Goal: Task Accomplishment & Management: Manage account settings

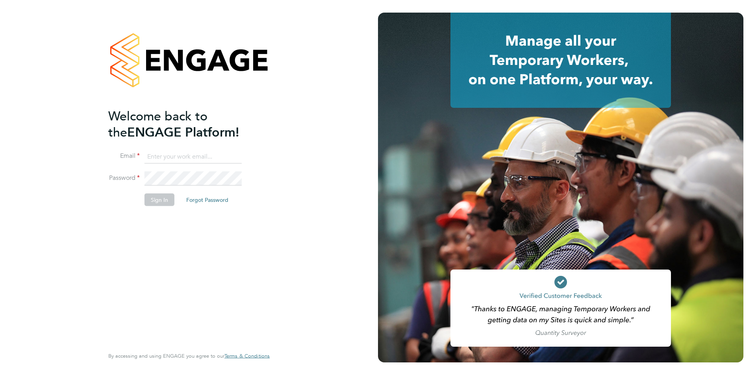
type input "[EMAIL_ADDRESS][PERSON_NAME][DOMAIN_NAME]"
click at [160, 193] on li "Password" at bounding box center [185, 183] width 154 height 22
click at [160, 194] on button "Sign In" at bounding box center [160, 199] width 30 height 13
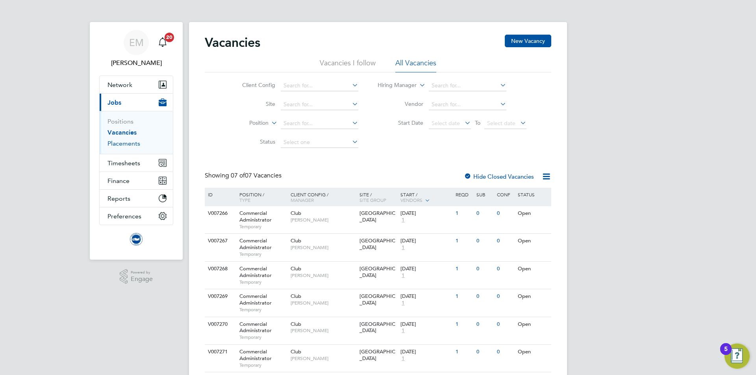
click at [117, 142] on link "Placements" at bounding box center [124, 143] width 33 height 7
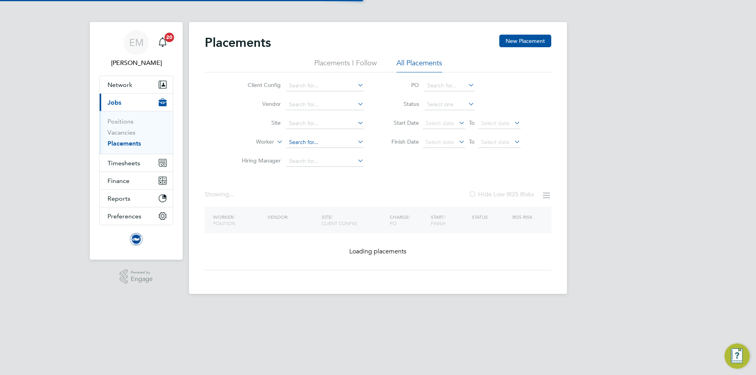
click at [292, 138] on input at bounding box center [325, 142] width 78 height 11
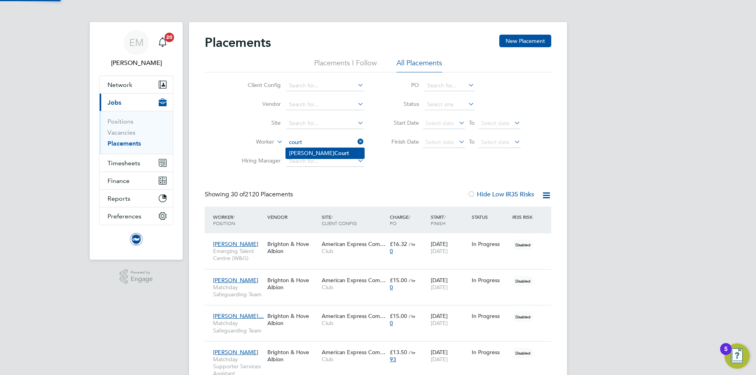
click at [334, 156] on b "Court" at bounding box center [341, 153] width 15 height 7
type input "Anthony Court"
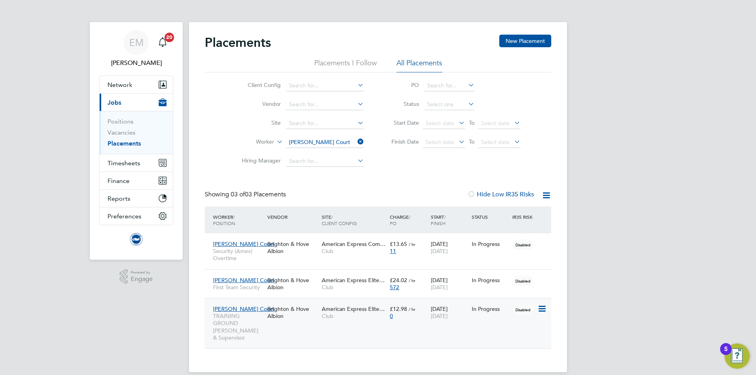
click at [343, 324] on div "Anthony Court TRAINING GROUND Steward, SIA & Supervisor Brighton & Hove Albion …" at bounding box center [378, 323] width 347 height 50
click at [457, 327] on div "Anthony Court TRAINING GROUND Steward, SIA & Supervisor Brighton & Hove Albion …" at bounding box center [378, 323] width 347 height 50
click at [502, 308] on div "In Progress" at bounding box center [490, 309] width 37 height 7
click at [129, 166] on span "Timesheets" at bounding box center [124, 162] width 33 height 7
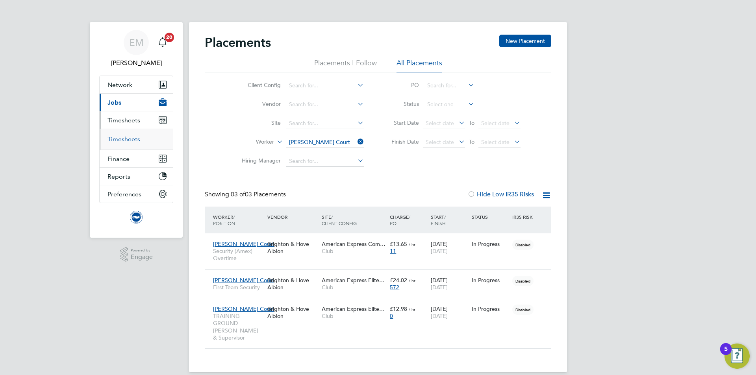
click at [129, 142] on link "Timesheets" at bounding box center [124, 138] width 33 height 7
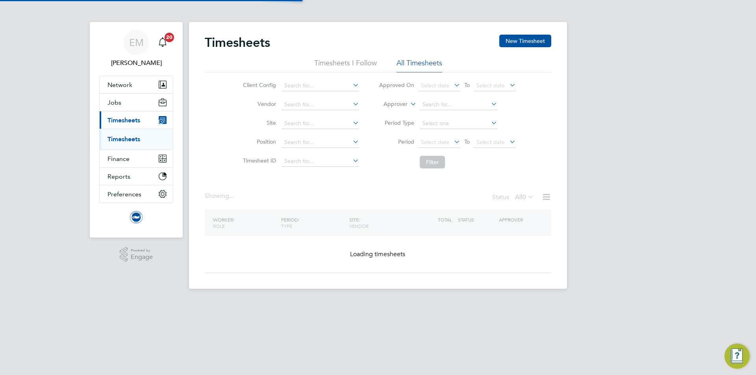
click at [409, 103] on icon at bounding box center [409, 101] width 0 height 7
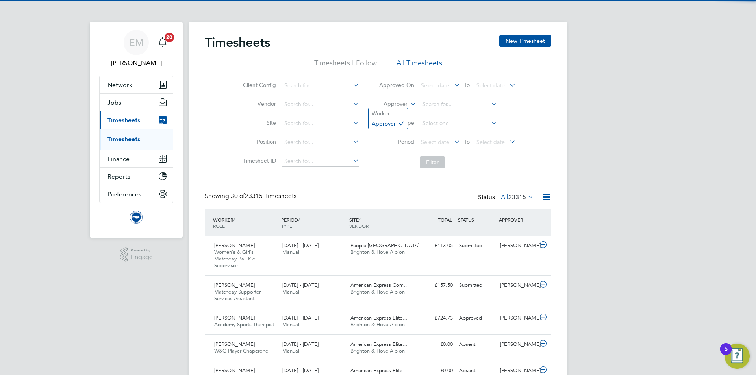
click at [383, 106] on label "Approver" at bounding box center [389, 104] width 35 height 8
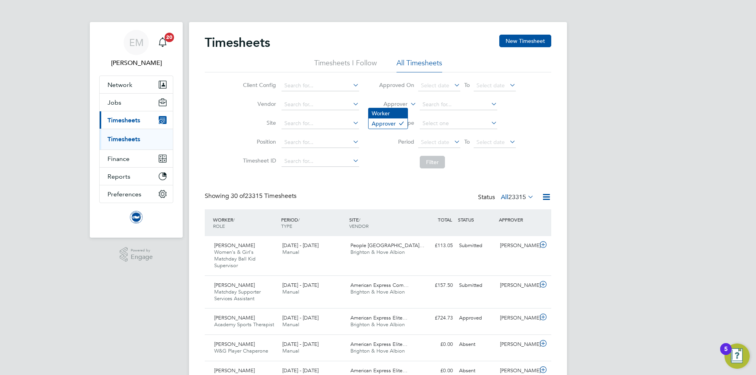
click at [390, 111] on li "Worker" at bounding box center [388, 113] width 39 height 10
click at [434, 106] on input at bounding box center [459, 104] width 78 height 11
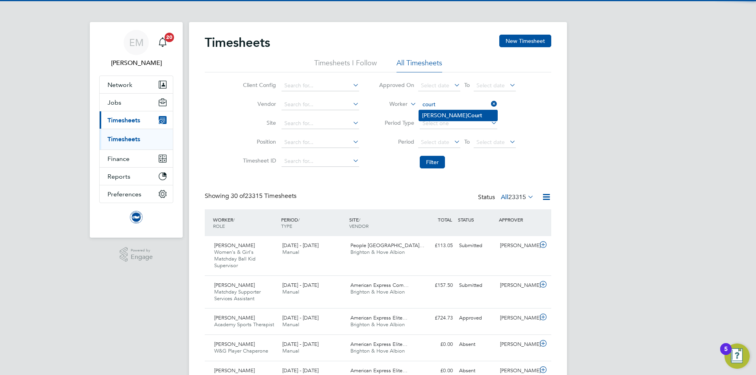
click at [435, 113] on li "Anthony Court" at bounding box center [458, 115] width 78 height 11
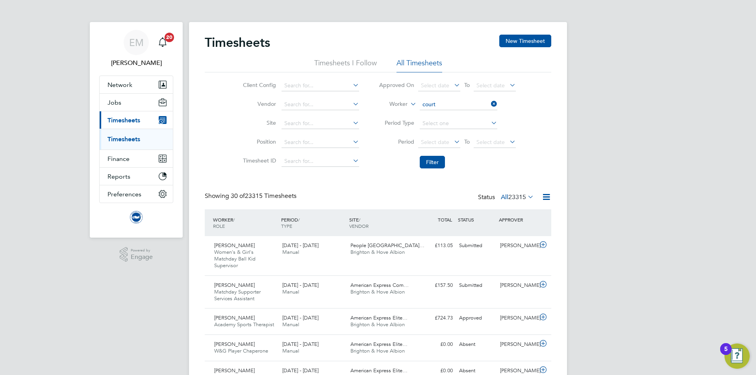
type input "Anthony Court"
click at [433, 162] on button "Filter" at bounding box center [432, 162] width 25 height 13
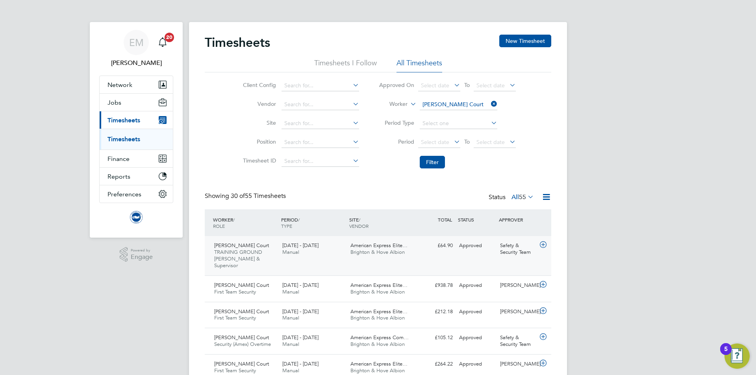
click at [500, 251] on div "Safety & Security Team" at bounding box center [517, 249] width 41 height 20
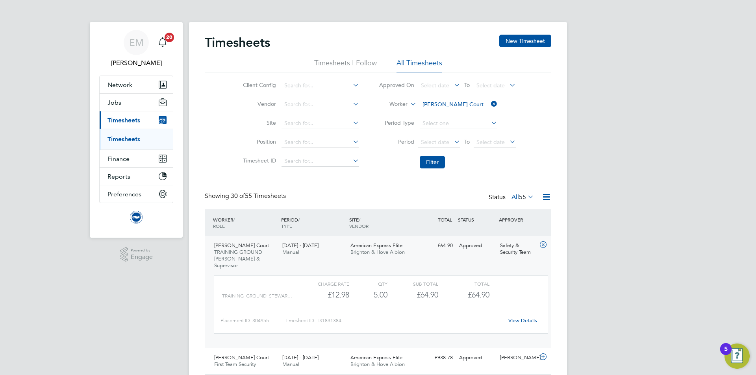
click at [526, 317] on link "View Details" at bounding box center [522, 320] width 29 height 7
click at [113, 100] on span "Jobs" at bounding box center [115, 102] width 14 height 7
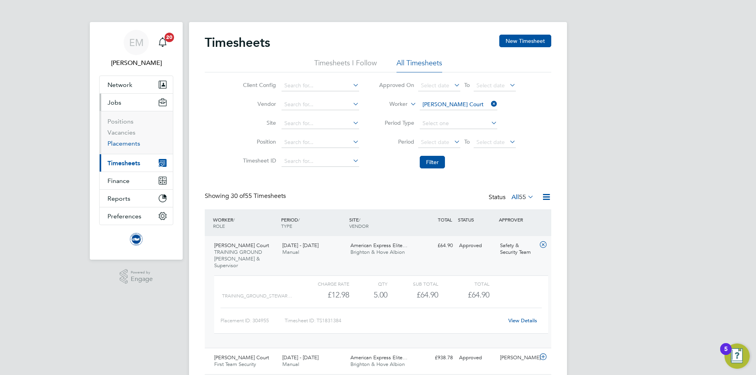
click at [119, 142] on link "Placements" at bounding box center [124, 143] width 33 height 7
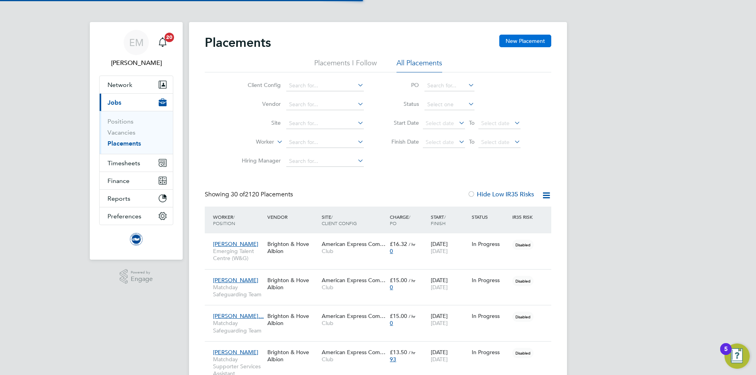
scroll to position [23, 69]
click at [545, 41] on button "New Placement" at bounding box center [525, 41] width 52 height 13
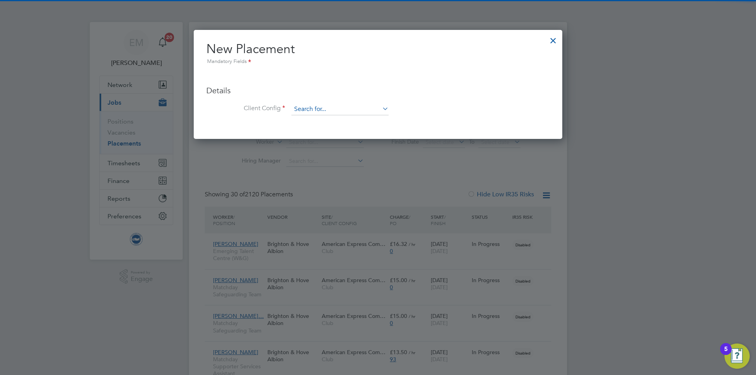
click at [350, 108] on input at bounding box center [339, 110] width 97 height 12
click at [343, 122] on li "Club" at bounding box center [340, 120] width 98 height 11
type input "Club"
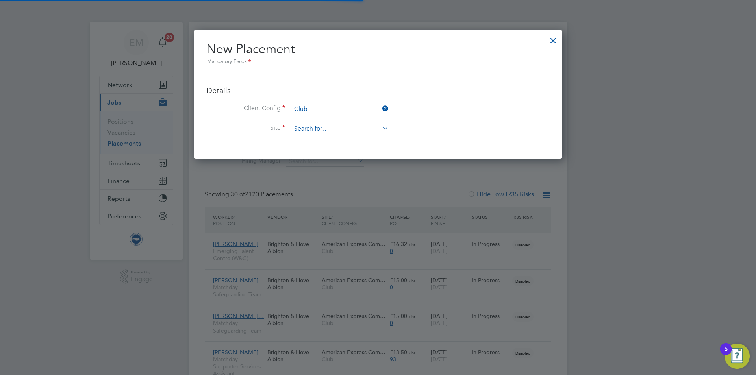
click at [334, 131] on input at bounding box center [339, 129] width 97 height 12
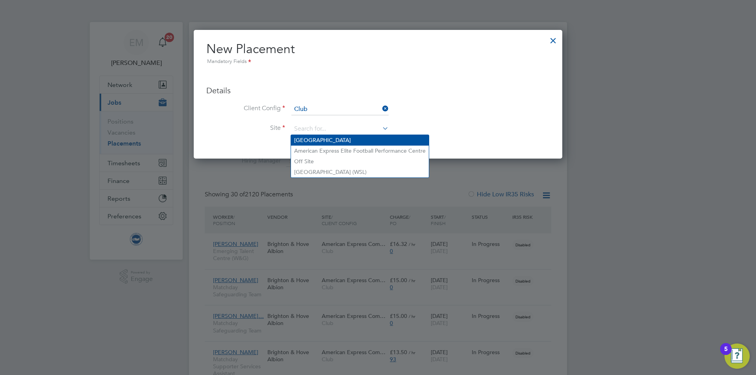
click at [316, 140] on li "[GEOGRAPHIC_DATA]" at bounding box center [360, 140] width 138 height 11
type input "[GEOGRAPHIC_DATA]"
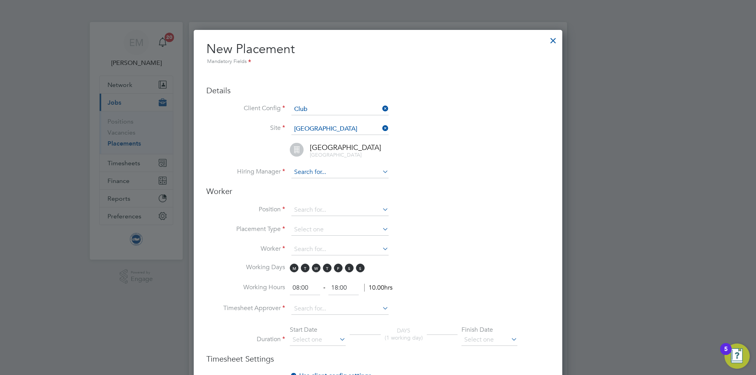
click at [310, 174] on input at bounding box center [339, 173] width 97 height 12
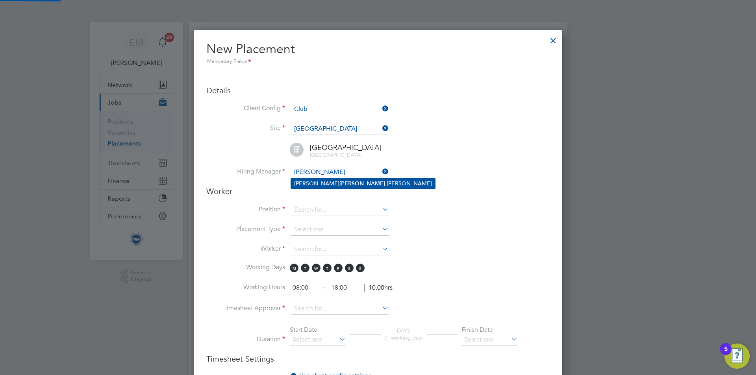
click at [339, 180] on b "Valder" at bounding box center [362, 183] width 46 height 7
type input "[PERSON_NAME]"
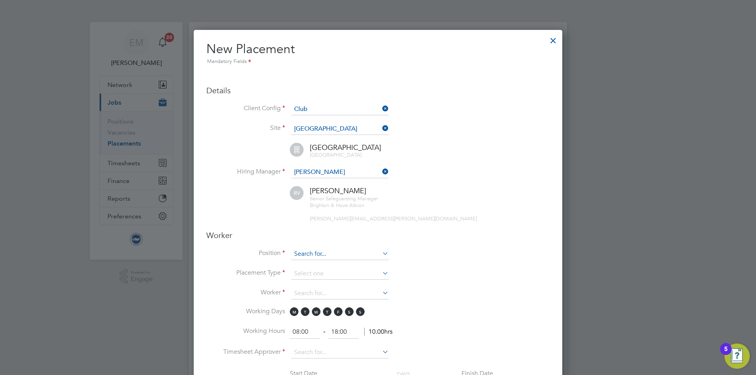
click at [313, 256] on input at bounding box center [339, 254] width 97 height 12
click at [328, 272] on b "Safegu" at bounding box center [328, 275] width 18 height 7
type input "Matchday Safeguarding Team"
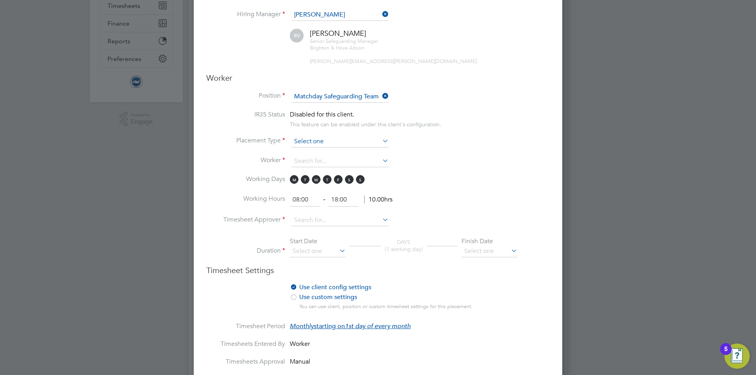
click at [305, 141] on input at bounding box center [339, 142] width 97 height 12
click at [308, 148] on li "Temporary" at bounding box center [340, 152] width 98 height 10
type input "Temporary"
click at [307, 158] on input at bounding box center [339, 162] width 97 height 12
click at [346, 195] on li "Emma Tutt (7049)" at bounding box center [348, 193] width 115 height 11
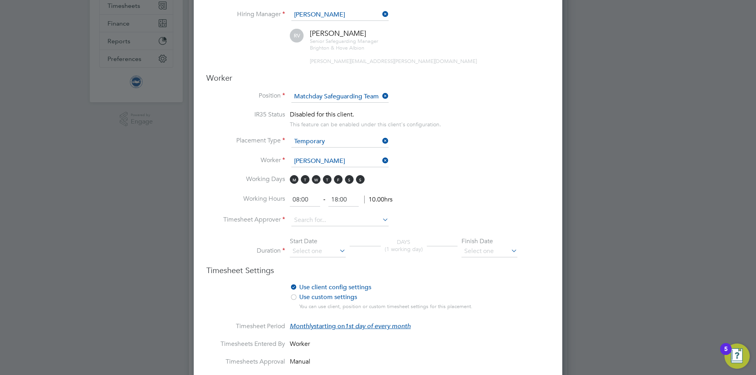
type input "Emma Tutt (7049)"
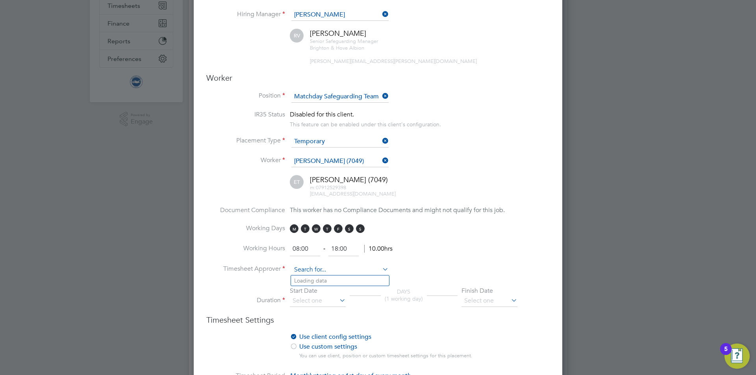
click at [305, 274] on input at bounding box center [339, 270] width 97 height 12
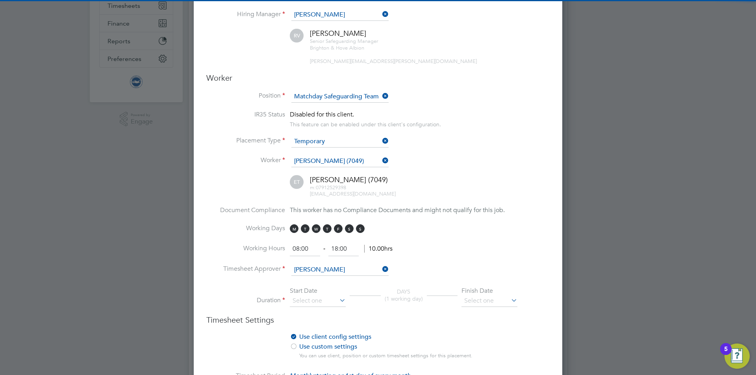
click at [339, 278] on b "Valder" at bounding box center [362, 281] width 46 height 7
type input "[PERSON_NAME]"
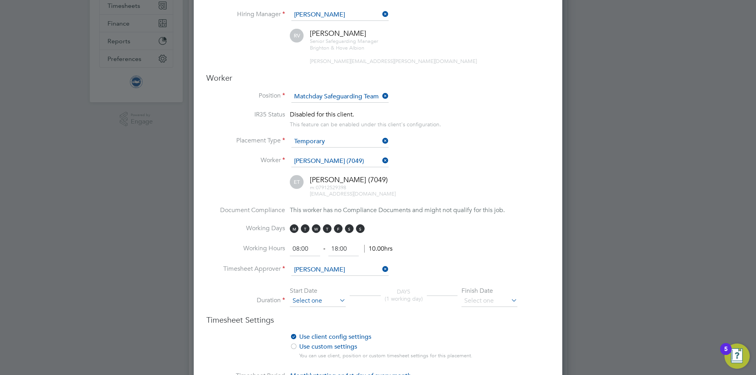
click at [318, 297] on input at bounding box center [318, 301] width 56 height 12
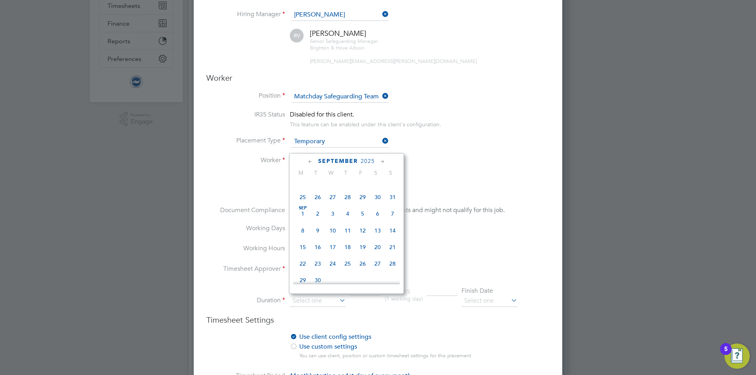
click at [376, 215] on span "6" at bounding box center [377, 213] width 15 height 15
type input "[DATE]"
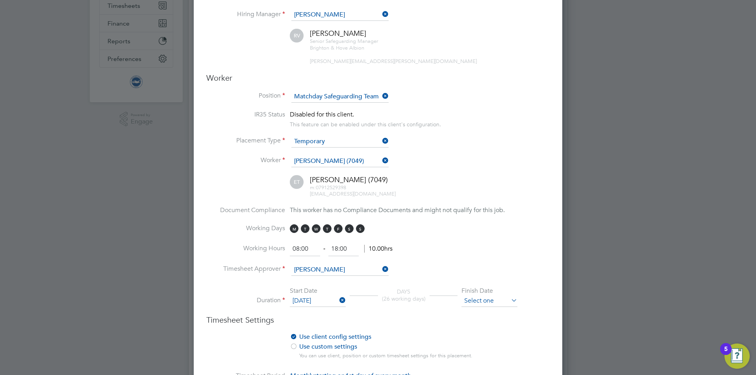
click at [481, 295] on input at bounding box center [490, 301] width 56 height 12
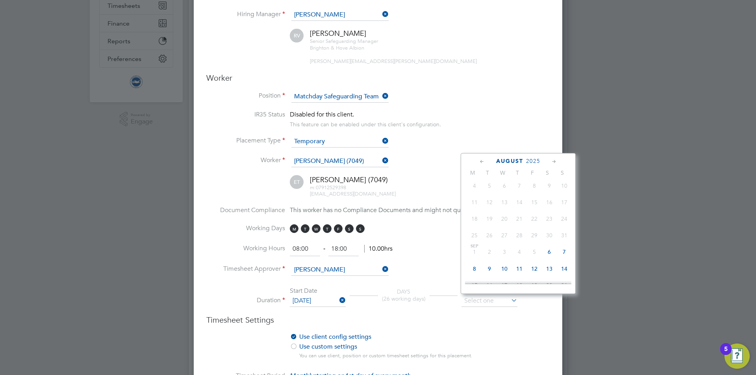
scroll to position [104, 0]
click at [564, 257] on span "7" at bounding box center [564, 253] width 15 height 15
type input "[DATE]"
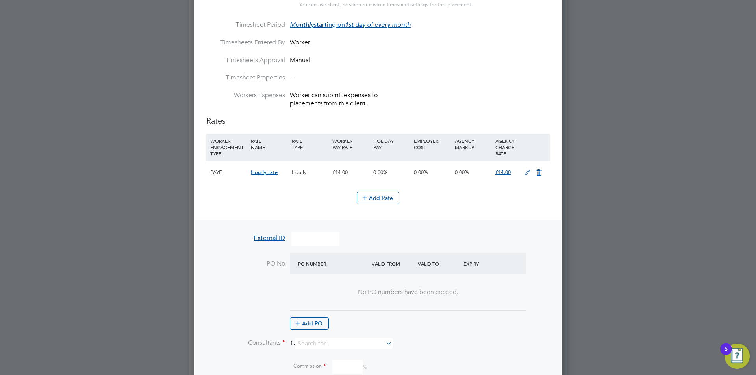
scroll to position [512, 0]
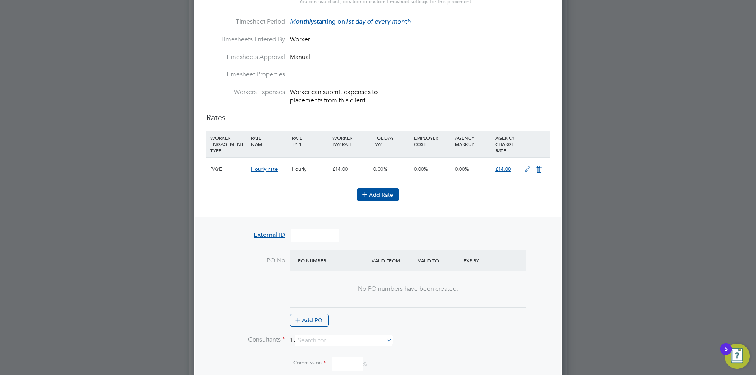
click at [382, 193] on button "Add Rate" at bounding box center [378, 195] width 43 height 13
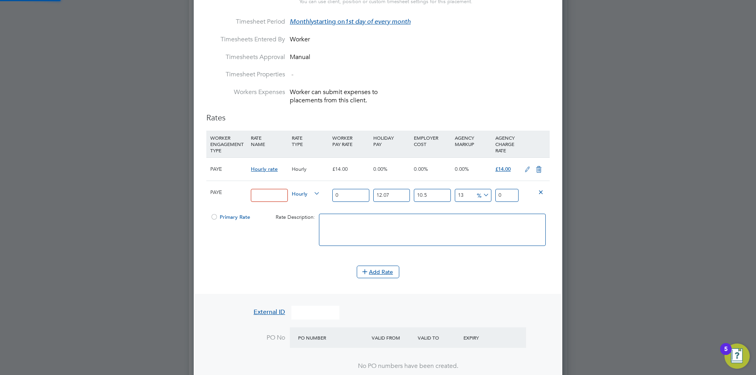
scroll to position [1079, 369]
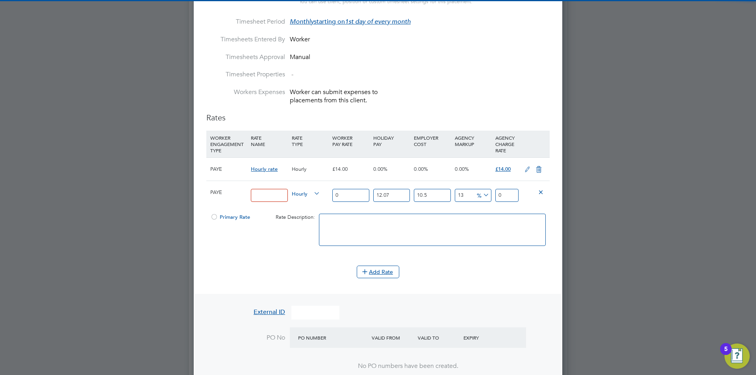
click at [275, 196] on input at bounding box center [269, 195] width 37 height 13
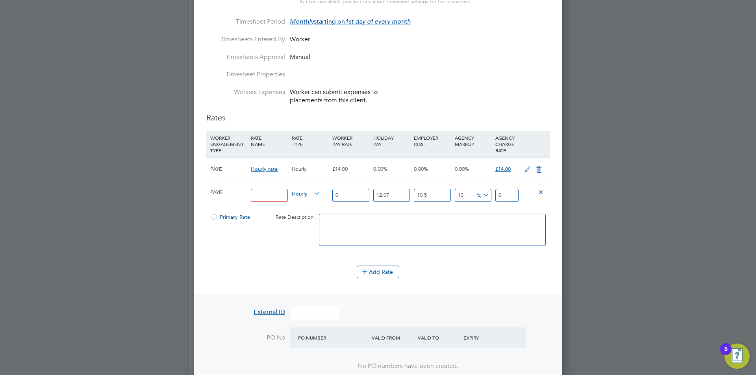
paste input "MATCHDAY_SAFEGUARDING"
click at [351, 196] on input "0" at bounding box center [350, 195] width 37 height 13
click at [285, 191] on input "MATCHDAY_SAFEGUARDING" at bounding box center [269, 195] width 37 height 13
type input "Matchday Safeguarding Team"
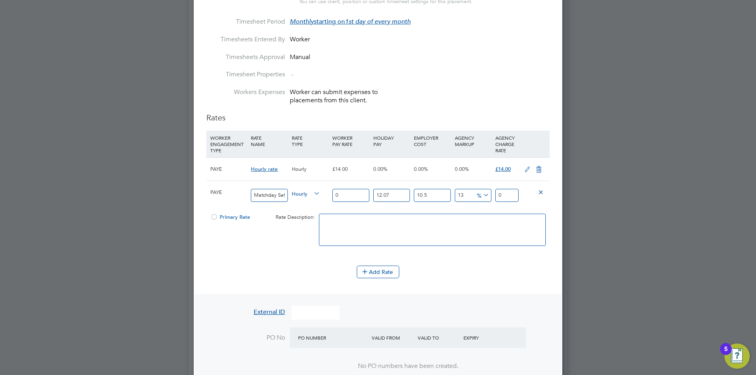
click at [358, 192] on input "0" at bounding box center [350, 195] width 37 height 13
type input "1"
type input "1.399362055"
type input "15"
type input "20.990430825"
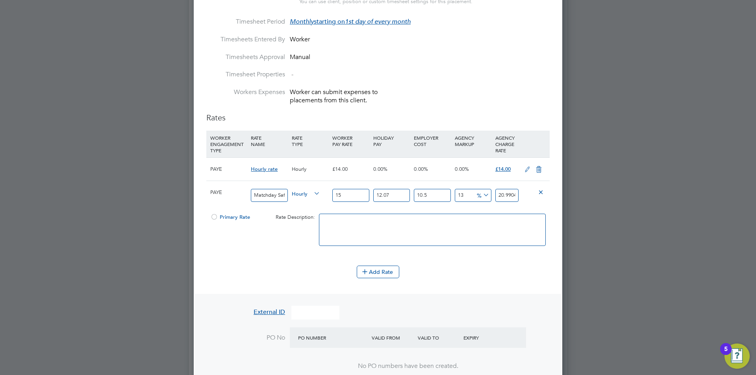
type input "15"
type input "0"
type input "18.72975"
type input "00"
type input "16.95"
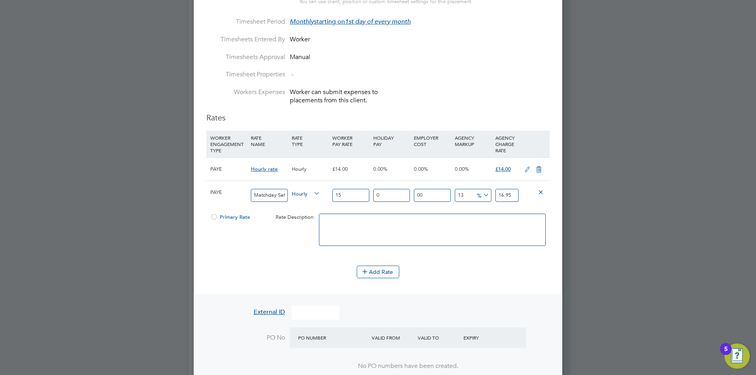
type input "0"
type input "15"
type input "0"
click at [537, 169] on icon at bounding box center [539, 170] width 10 height 6
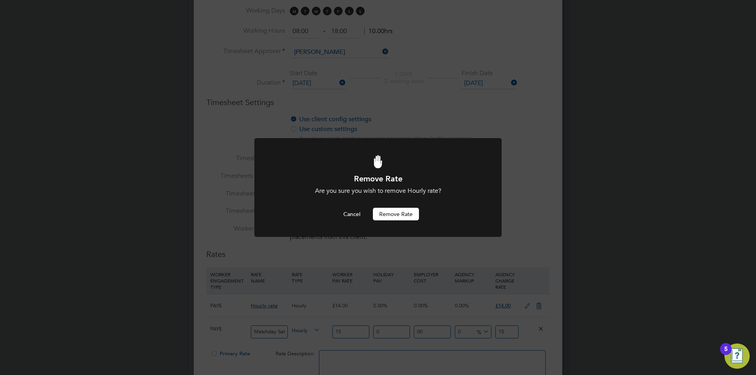
click at [400, 212] on button "Remove rate" at bounding box center [396, 214] width 46 height 13
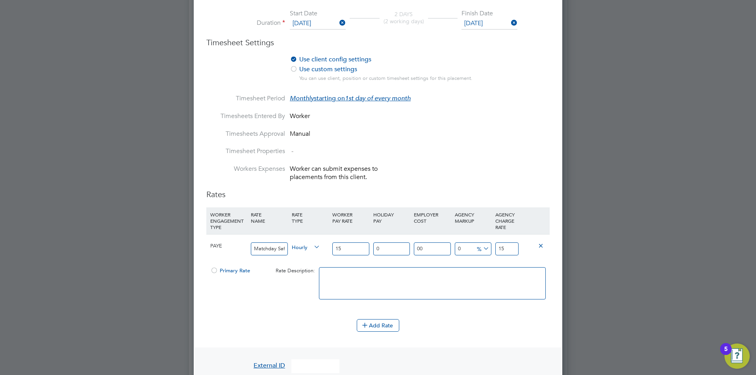
scroll to position [493, 0]
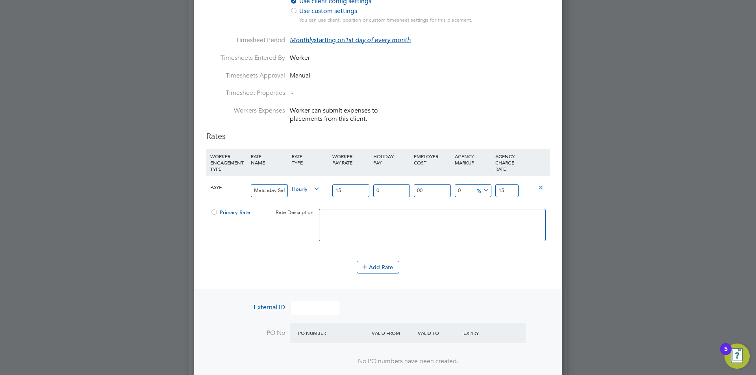
click at [212, 214] on div at bounding box center [214, 215] width 8 height 6
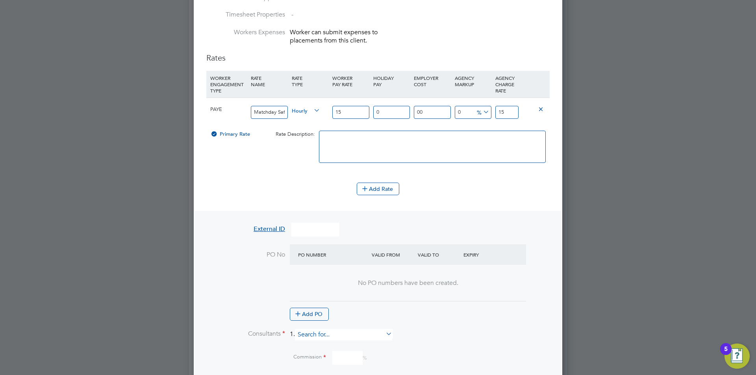
scroll to position [651, 0]
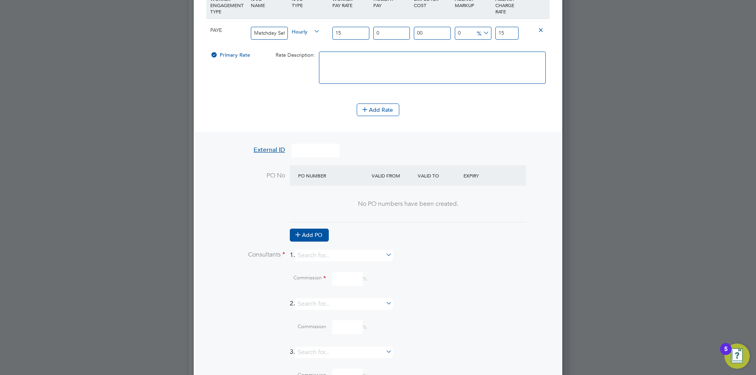
click at [304, 232] on button "Add PO" at bounding box center [309, 235] width 39 height 13
click at [317, 193] on input at bounding box center [329, 196] width 67 height 13
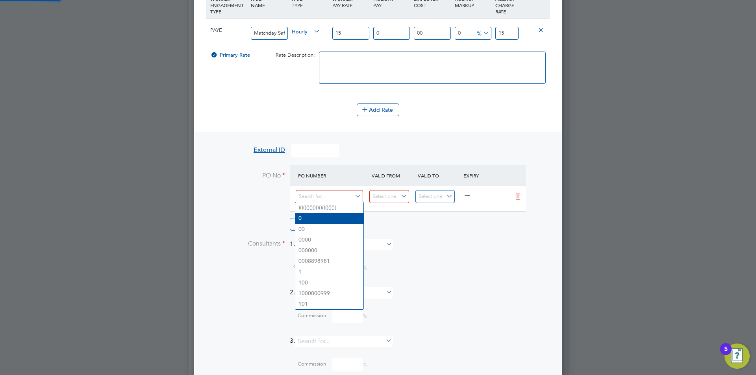
click at [317, 219] on li "0" at bounding box center [329, 218] width 68 height 11
type input "[DATE]"
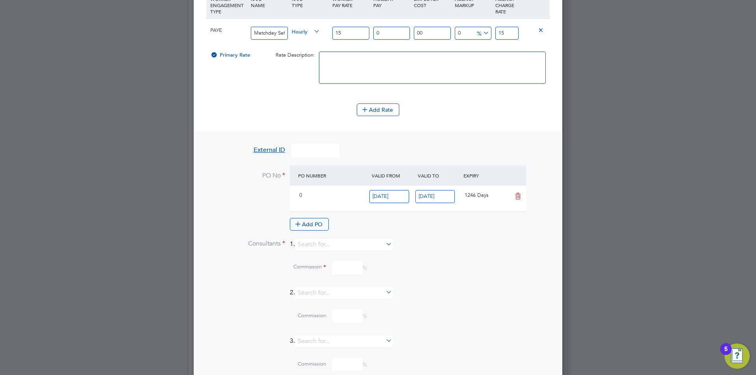
scroll to position [13, 74]
click at [319, 244] on input at bounding box center [343, 244] width 97 height 11
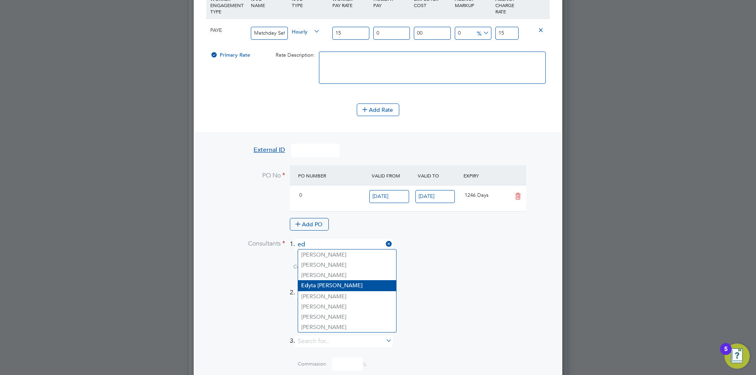
click at [332, 286] on li "Ed yta Marchant" at bounding box center [347, 285] width 98 height 11
type input "[PERSON_NAME]"
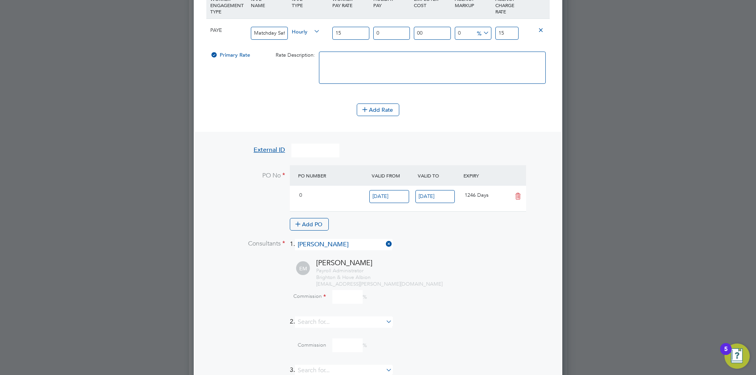
click at [358, 295] on input at bounding box center [347, 297] width 30 height 14
type input "0"
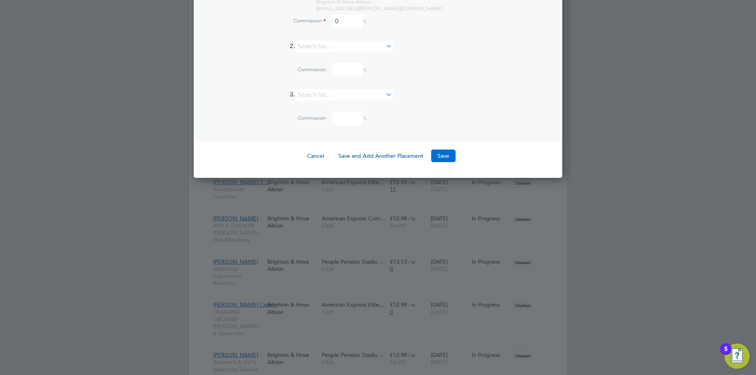
click at [444, 157] on button "Save" at bounding box center [443, 156] width 24 height 13
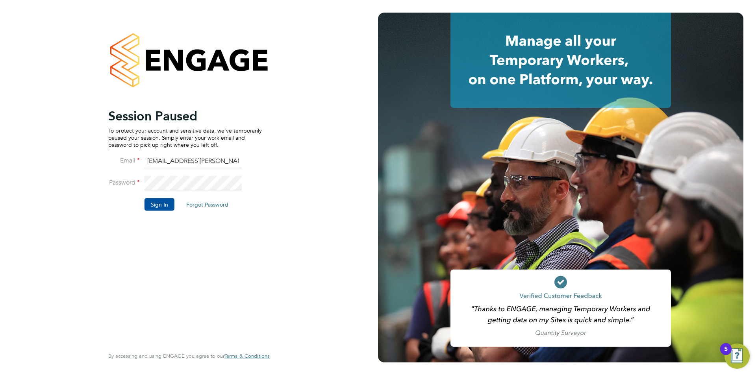
click at [200, 165] on input "edyta.marchant@bhafc.co.uk" at bounding box center [193, 161] width 97 height 14
type input "edyta.marchant@brightonandhovealbion.com"
click at [165, 200] on button "Sign In" at bounding box center [160, 204] width 30 height 13
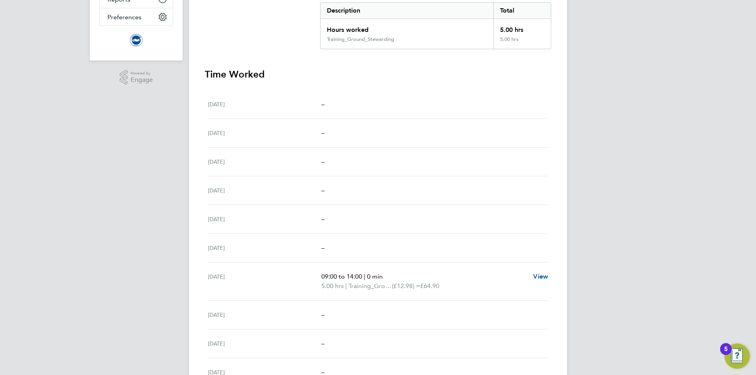
scroll to position [197, 0]
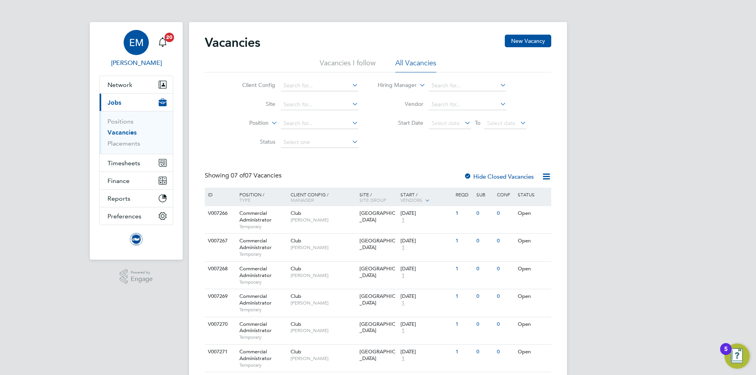
click at [134, 64] on span "[PERSON_NAME]" at bounding box center [136, 62] width 74 height 9
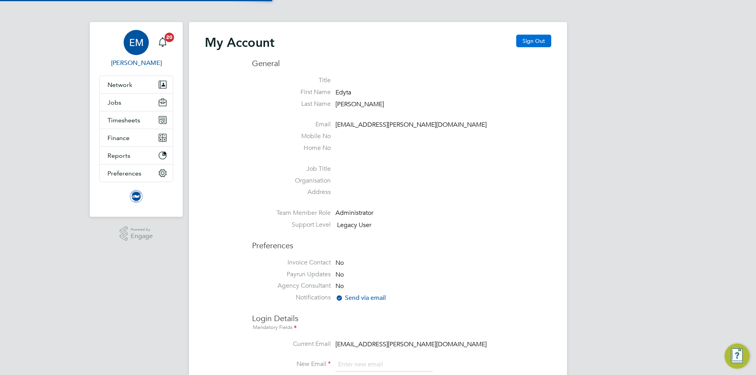
type input "[EMAIL_ADDRESS][PERSON_NAME][DOMAIN_NAME]"
click at [520, 44] on button "Sign Out" at bounding box center [533, 41] width 35 height 13
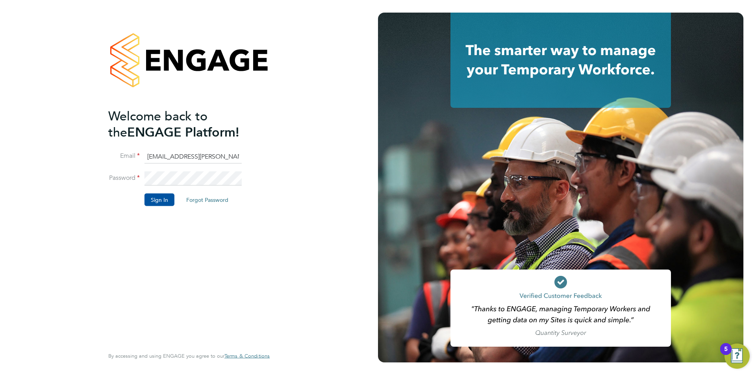
click at [204, 152] on input "edyta.marchant@brightonandhovealbion.com" at bounding box center [193, 157] width 97 height 14
type input "[EMAIL_ADDRESS][PERSON_NAME][DOMAIN_NAME]"
click at [163, 197] on button "Sign In" at bounding box center [160, 199] width 30 height 13
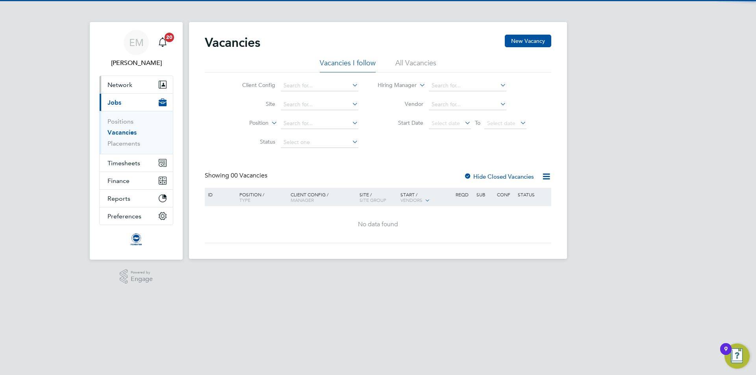
click at [118, 90] on button "Network" at bounding box center [136, 84] width 73 height 17
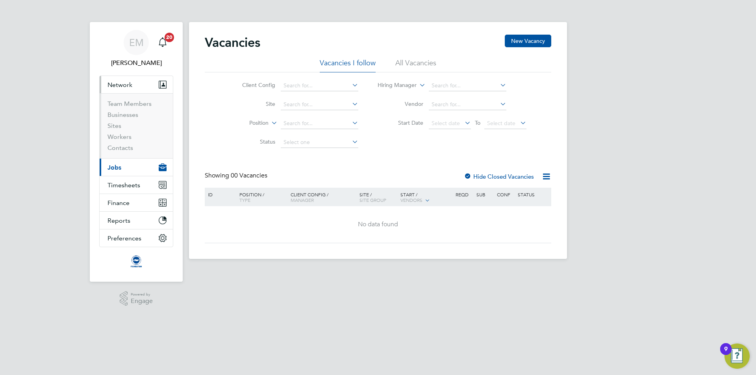
click at [114, 87] on span "Network" at bounding box center [120, 84] width 25 height 7
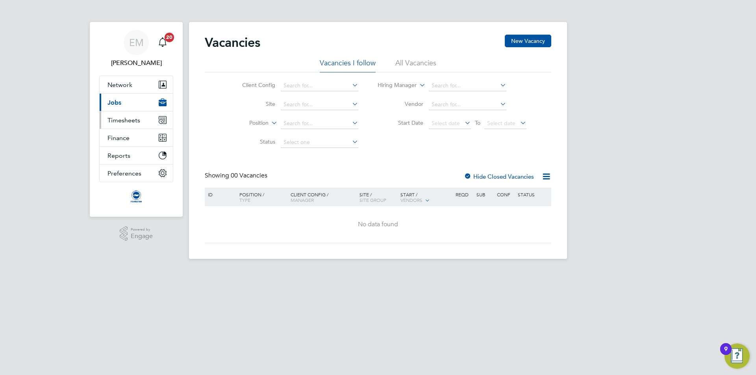
click at [127, 117] on span "Timesheets" at bounding box center [124, 120] width 33 height 7
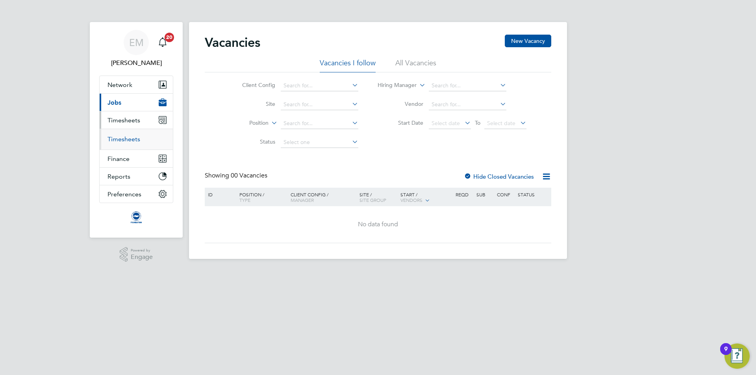
drag, startPoint x: 122, startPoint y: 140, endPoint x: 129, endPoint y: 141, distance: 6.8
click at [122, 140] on link "Timesheets" at bounding box center [124, 138] width 33 height 7
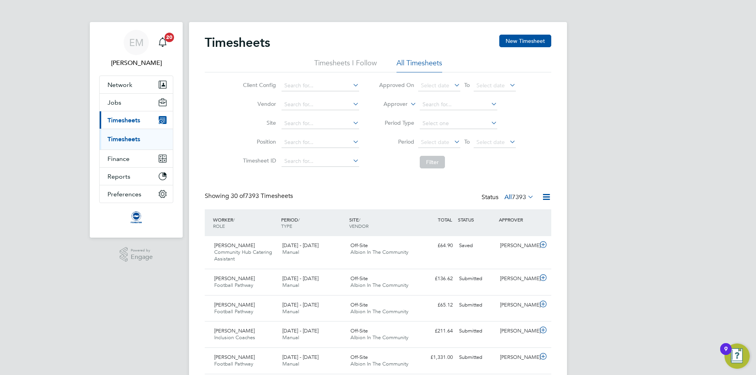
click at [395, 107] on label "Approver" at bounding box center [389, 104] width 35 height 8
click at [393, 109] on li "Worker" at bounding box center [388, 113] width 39 height 10
click at [447, 103] on input at bounding box center [459, 104] width 78 height 11
click at [433, 104] on input "angel" at bounding box center [459, 104] width 78 height 11
click at [450, 102] on input "angel" at bounding box center [459, 104] width 78 height 11
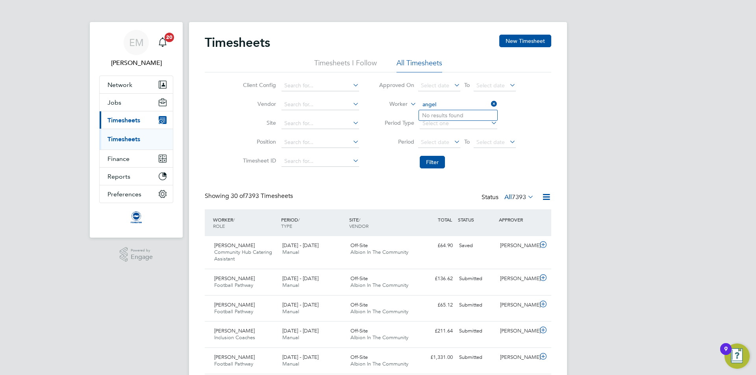
click at [450, 102] on input "angel" at bounding box center [459, 104] width 78 height 11
click at [433, 107] on input "angel" at bounding box center [459, 104] width 78 height 11
type input "angel"
drag, startPoint x: 405, startPoint y: 104, endPoint x: 406, endPoint y: 111, distance: 7.1
click at [405, 104] on label "Worker" at bounding box center [389, 104] width 35 height 8
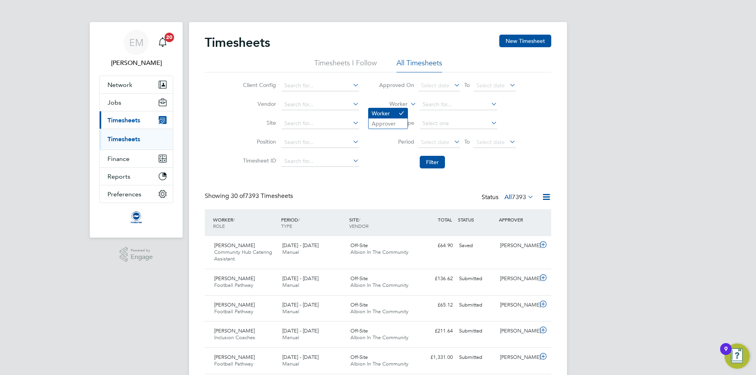
click at [399, 112] on icon at bounding box center [401, 113] width 6 height 6
click at [401, 106] on label "Worker" at bounding box center [389, 104] width 35 height 8
click at [114, 136] on link "Timesheets" at bounding box center [124, 138] width 33 height 7
click at [404, 104] on label "Worker" at bounding box center [389, 104] width 35 height 8
click at [380, 128] on li "Approver" at bounding box center [388, 124] width 39 height 10
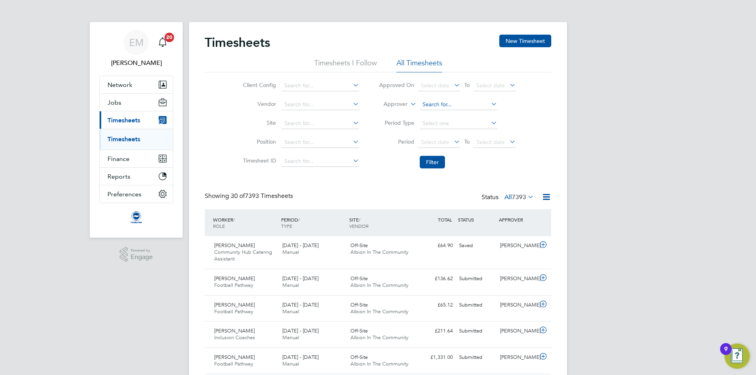
click at [450, 104] on input at bounding box center [459, 104] width 78 height 11
click at [467, 114] on b "Garre" at bounding box center [474, 115] width 15 height 7
type input "Daniel Garrett"
click at [432, 159] on button "Filter" at bounding box center [432, 162] width 25 height 13
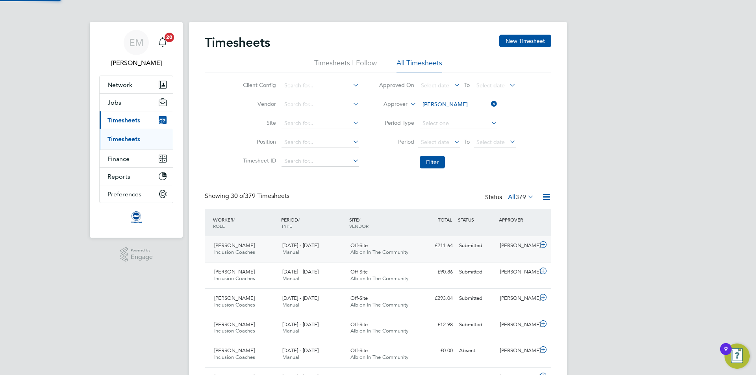
scroll to position [20, 69]
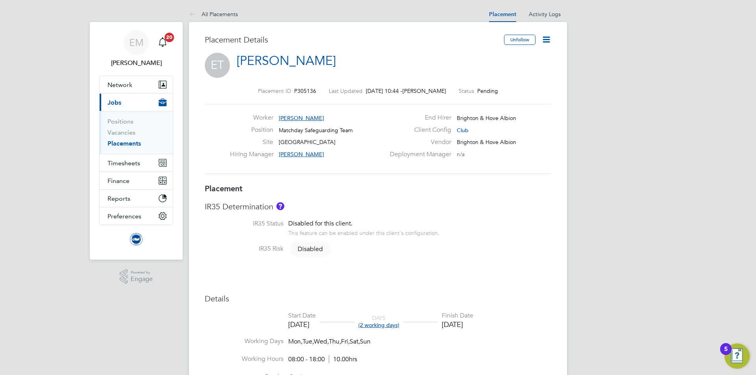
click at [550, 35] on icon at bounding box center [546, 40] width 10 height 10
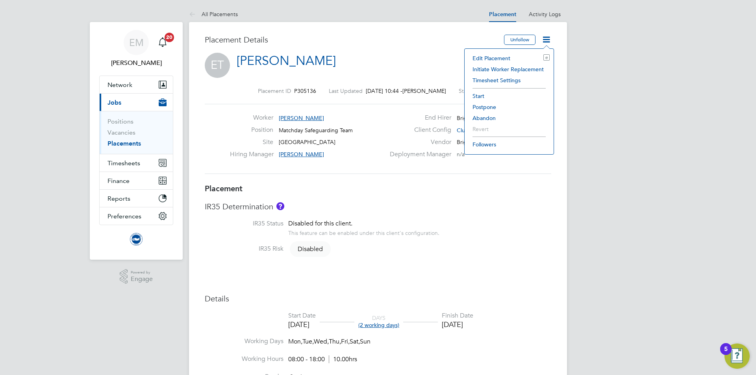
click at [543, 42] on icon at bounding box center [546, 40] width 10 height 10
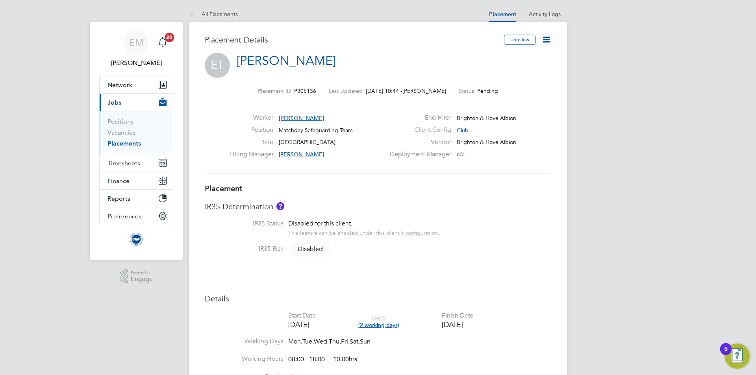
click at [546, 35] on icon at bounding box center [546, 40] width 10 height 10
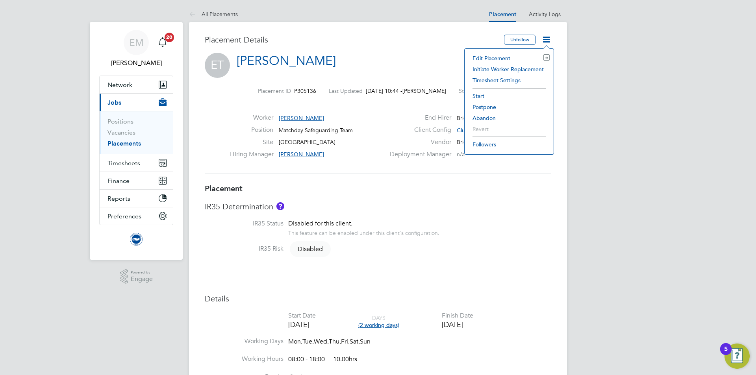
click at [483, 95] on li "Start" at bounding box center [509, 96] width 81 height 11
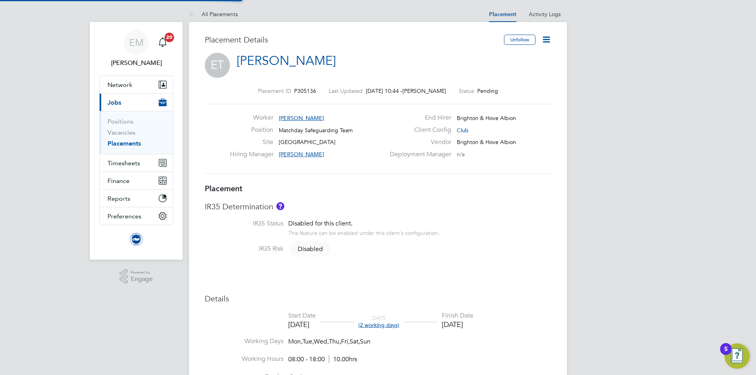
scroll to position [4, 4]
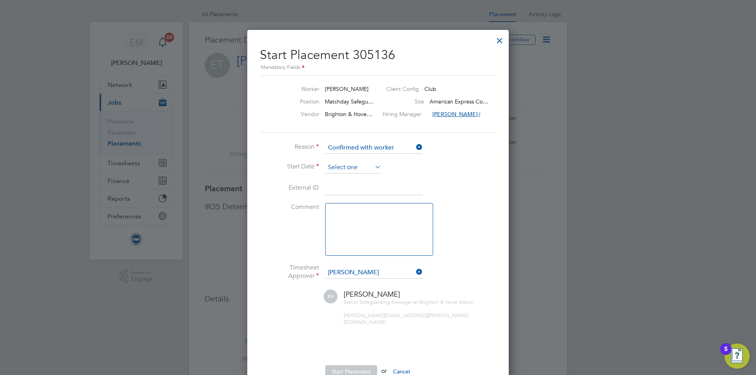
click at [343, 171] on input at bounding box center [353, 168] width 56 height 12
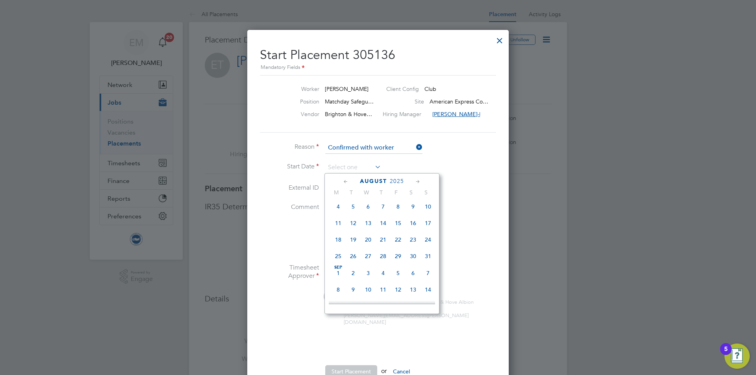
click at [408, 275] on span "6" at bounding box center [413, 273] width 15 height 15
type input "[DATE]"
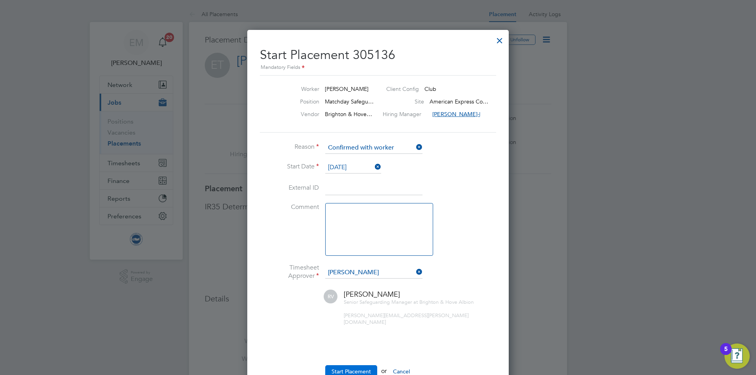
click at [345, 371] on button "Start Placement" at bounding box center [351, 371] width 52 height 13
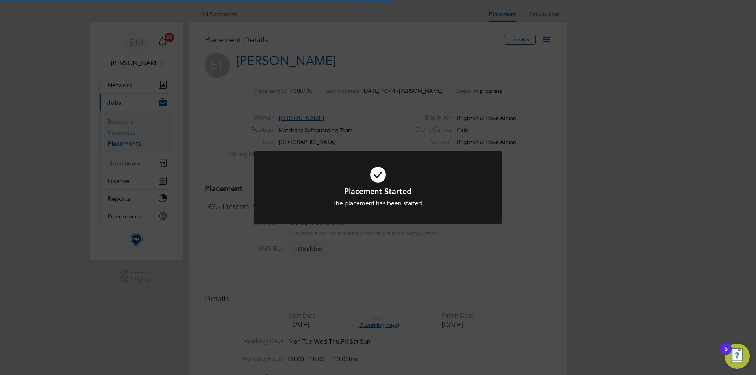
click at [147, 164] on div "Placement Started The placement has been started. Cancel Okay" at bounding box center [378, 187] width 756 height 375
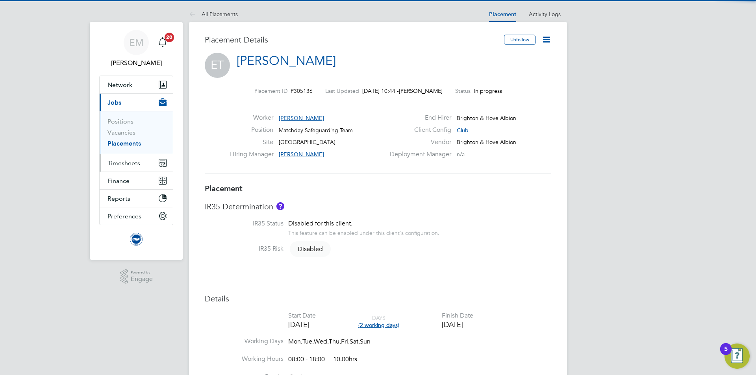
click at [131, 164] on span "Timesheets" at bounding box center [124, 162] width 33 height 7
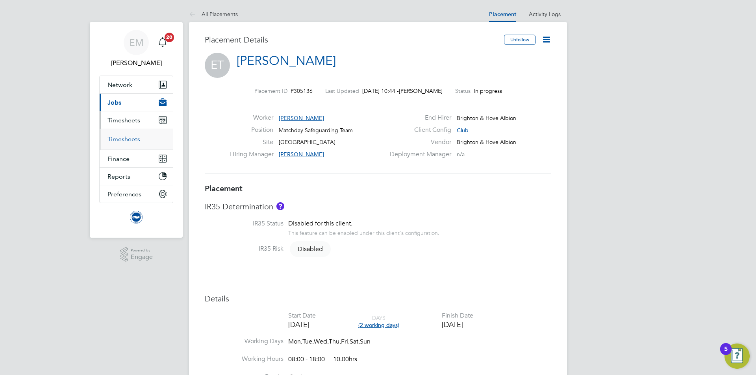
click at [120, 137] on link "Timesheets" at bounding box center [124, 138] width 33 height 7
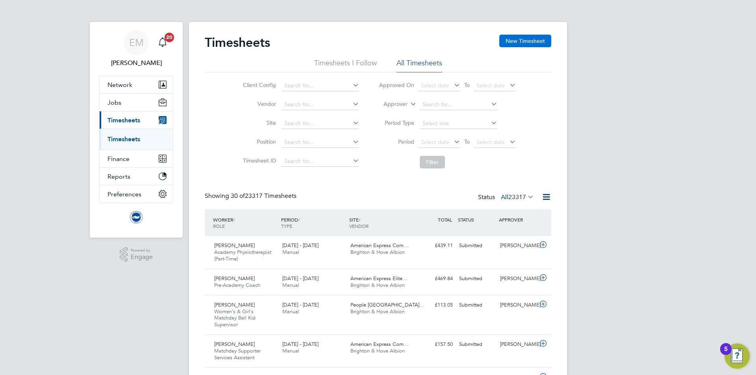
click at [512, 41] on button "New Timesheet" at bounding box center [525, 41] width 52 height 13
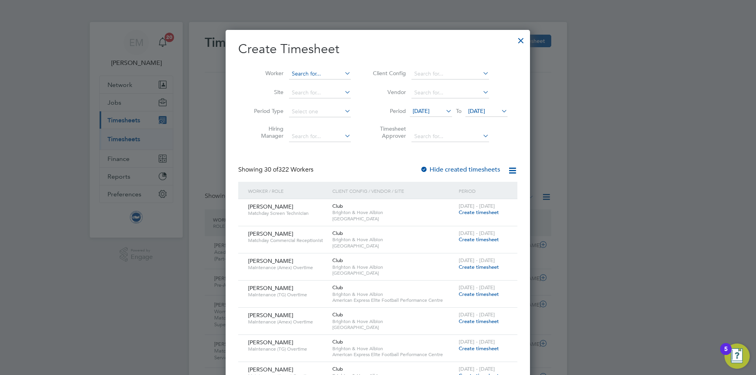
click at [305, 73] on input at bounding box center [320, 74] width 62 height 11
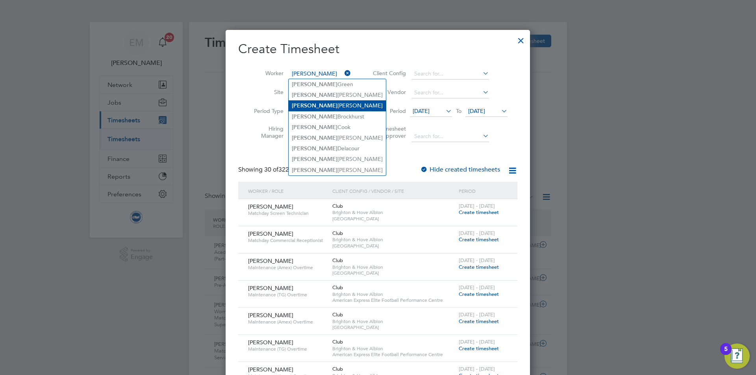
click at [324, 102] on li "[PERSON_NAME]" at bounding box center [337, 105] width 97 height 11
type input "[PERSON_NAME]"
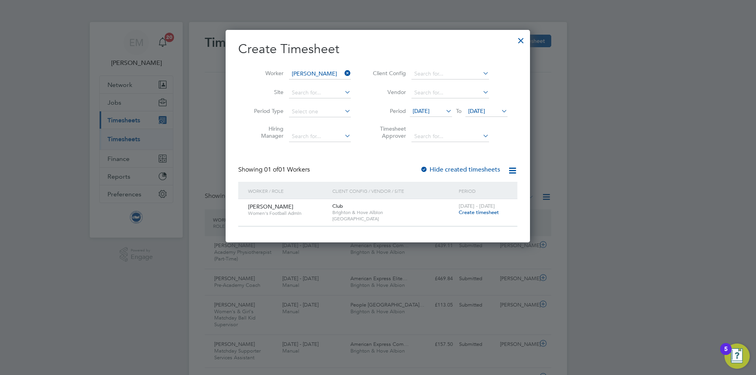
drag, startPoint x: 448, startPoint y: 112, endPoint x: 449, endPoint y: 116, distance: 4.0
click at [444, 112] on icon at bounding box center [444, 111] width 0 height 11
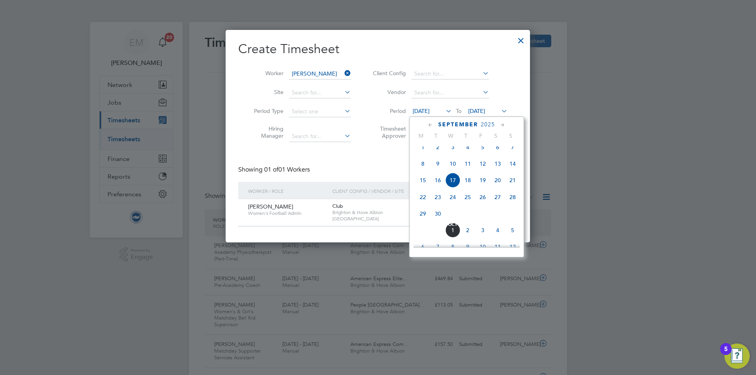
click at [423, 153] on span "[DATE]" at bounding box center [422, 147] width 15 height 15
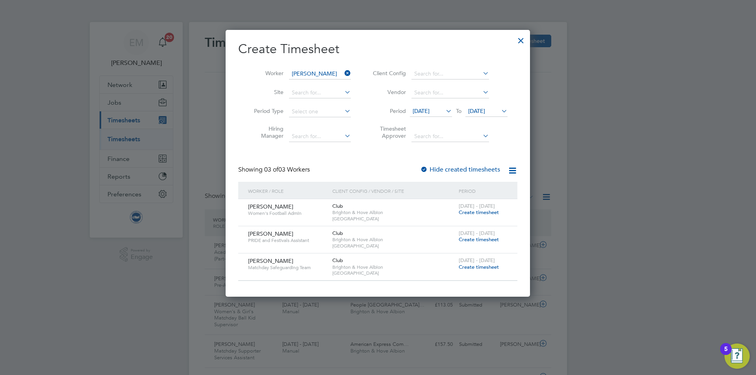
click at [477, 268] on span "Create timesheet" at bounding box center [479, 267] width 40 height 7
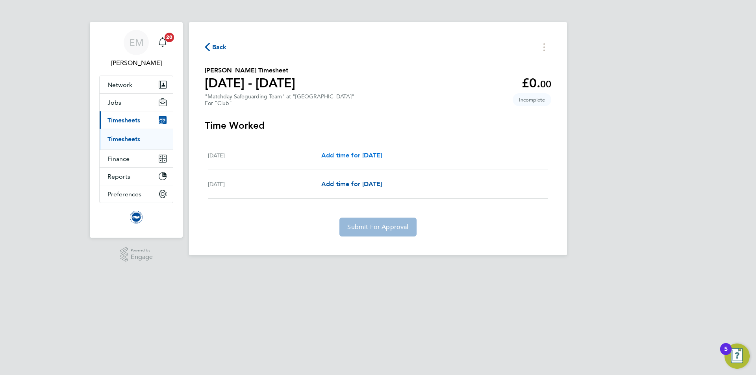
click at [350, 154] on span "Add time for [DATE]" at bounding box center [351, 155] width 61 height 7
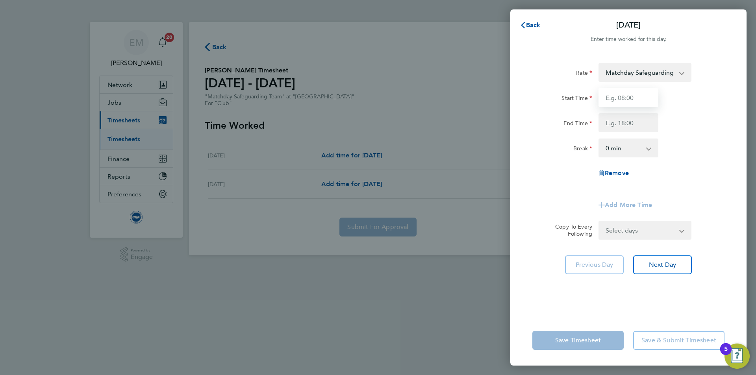
click at [638, 96] on input "Start Time" at bounding box center [629, 97] width 60 height 19
type input "14:30"
click at [609, 122] on input "End Time" at bounding box center [629, 122] width 60 height 19
type input "19:30"
click at [697, 198] on app-timesheet-line-form-group "Rate Matchday Safeguarding Team - 15.00 Start Time 14:30 End Time 19:30 Break 0…" at bounding box center [628, 139] width 192 height 152
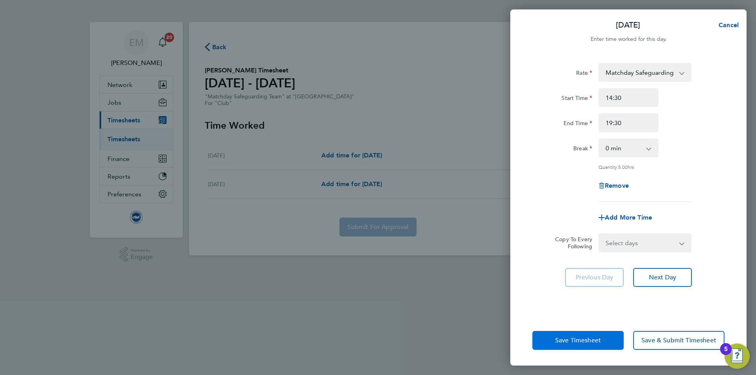
click at [576, 341] on span "Save Timesheet" at bounding box center [578, 341] width 46 height 8
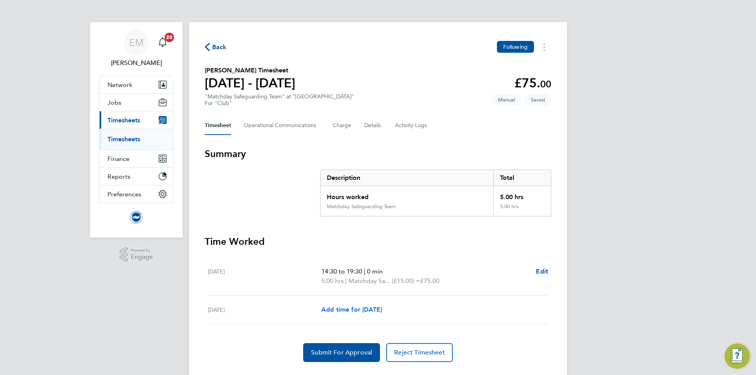
click at [349, 305] on link "Add time for [DATE]" at bounding box center [351, 309] width 61 height 9
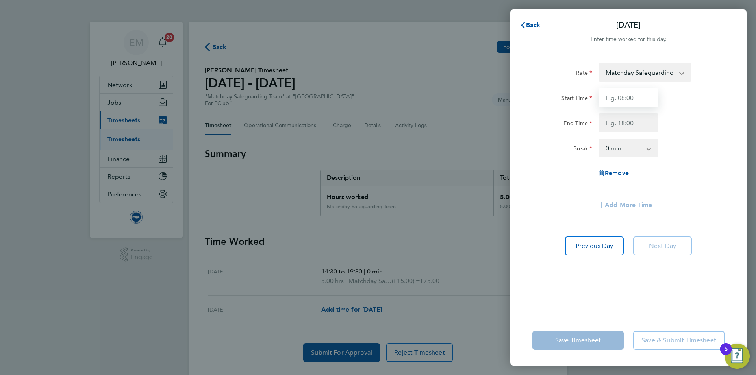
click at [625, 100] on input "Start Time" at bounding box center [629, 97] width 60 height 19
type input "12:30"
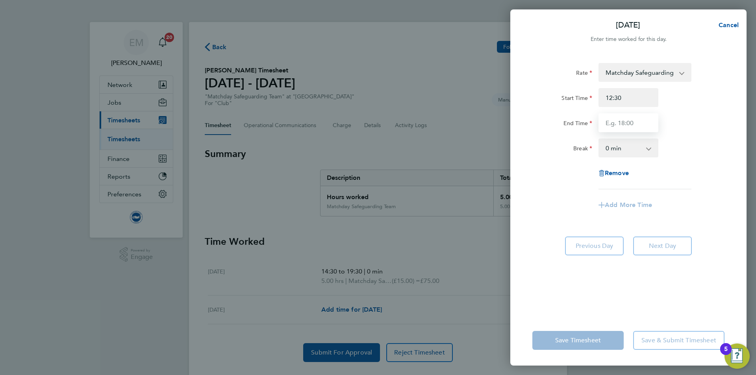
click at [641, 122] on input "End Time" at bounding box center [629, 122] width 60 height 19
type input "18:00"
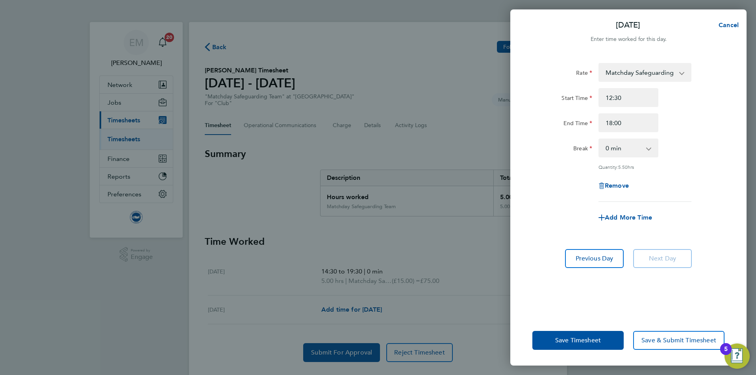
click at [711, 162] on div "Rate Matchday Safeguarding Team - 15.00 Start Time 12:30 End Time 18:00 Break 0…" at bounding box center [628, 132] width 192 height 139
click at [561, 345] on button "Save Timesheet" at bounding box center [577, 340] width 91 height 19
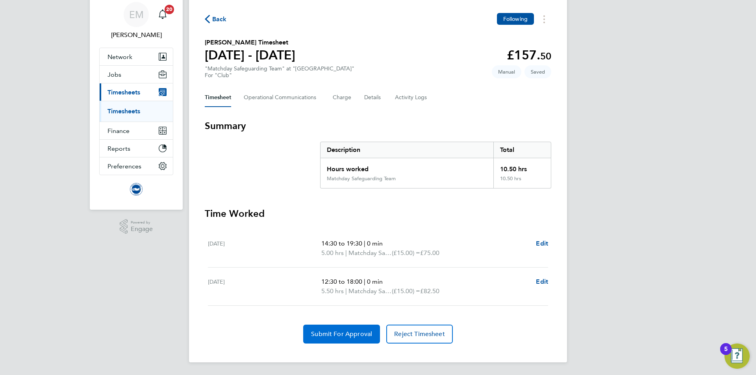
click at [323, 332] on span "Submit For Approval" at bounding box center [341, 334] width 61 height 8
